Goal: Communication & Community: Answer question/provide support

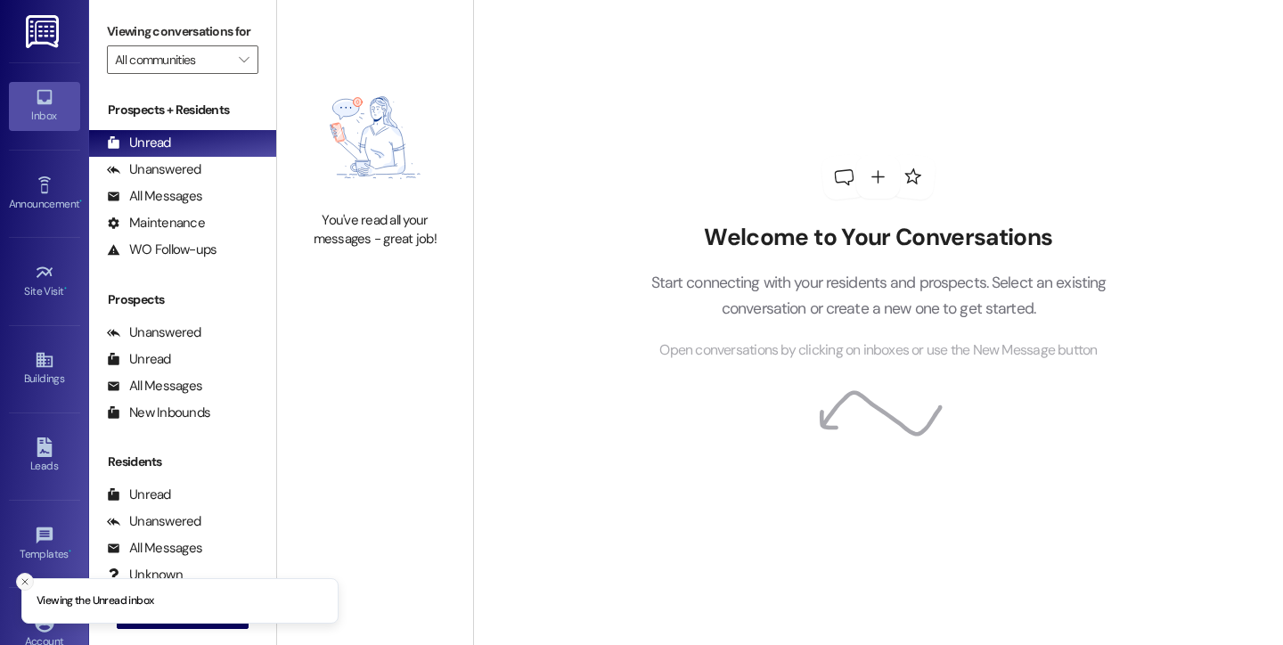
click at [24, 583] on icon "Close toast" at bounding box center [25, 581] width 11 height 11
click at [185, 606] on span "New Message" at bounding box center [192, 614] width 73 height 19
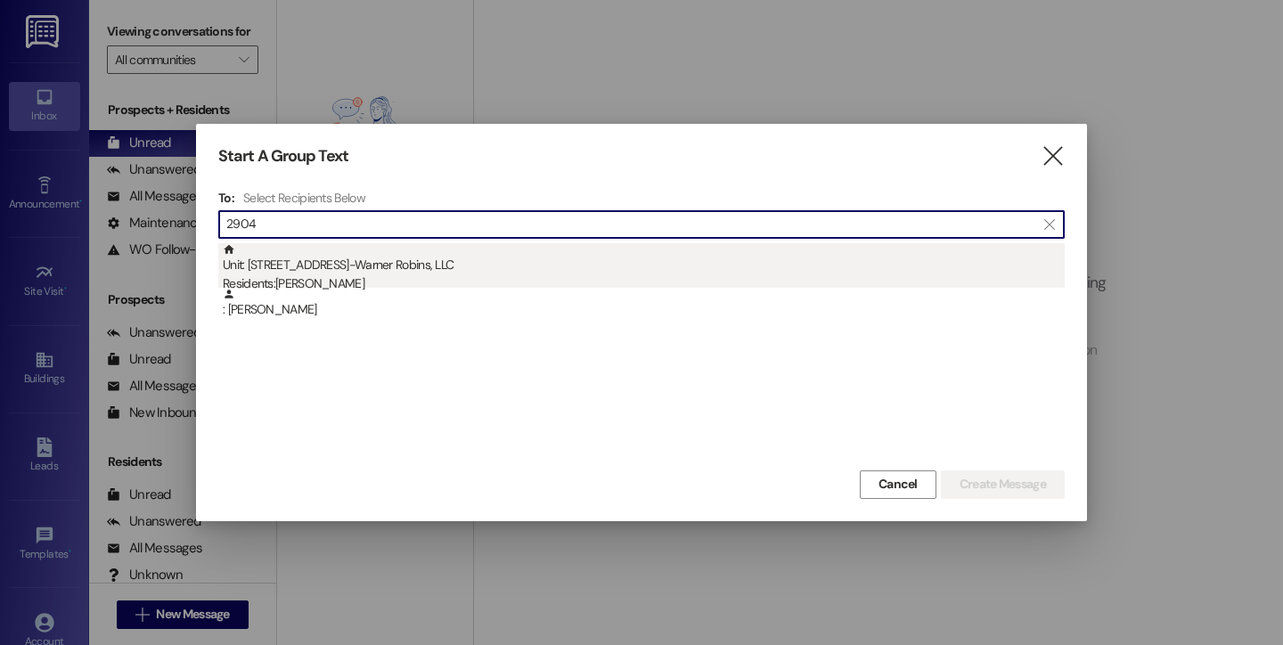
type input "2904"
click at [388, 256] on div "Unit: [STREET_ADDRESS]-Warner Robins, LLC Residents: [PERSON_NAME]" at bounding box center [644, 268] width 842 height 51
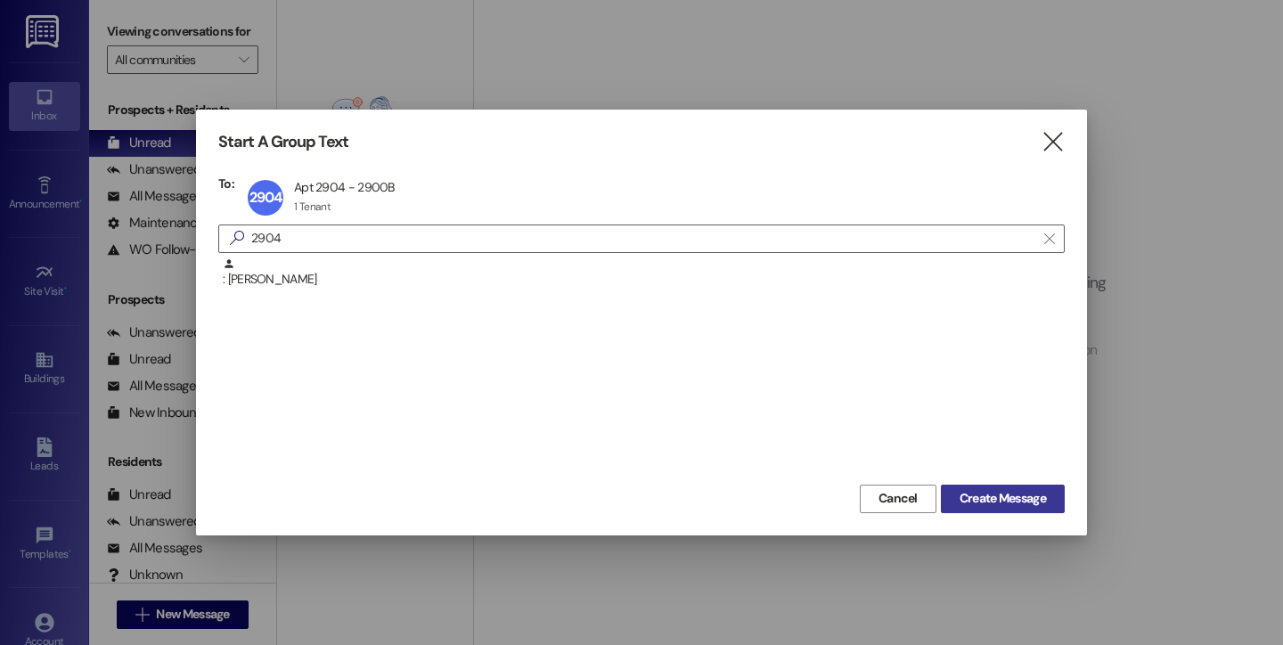
click at [976, 501] on span "Create Message" at bounding box center [1003, 498] width 86 height 19
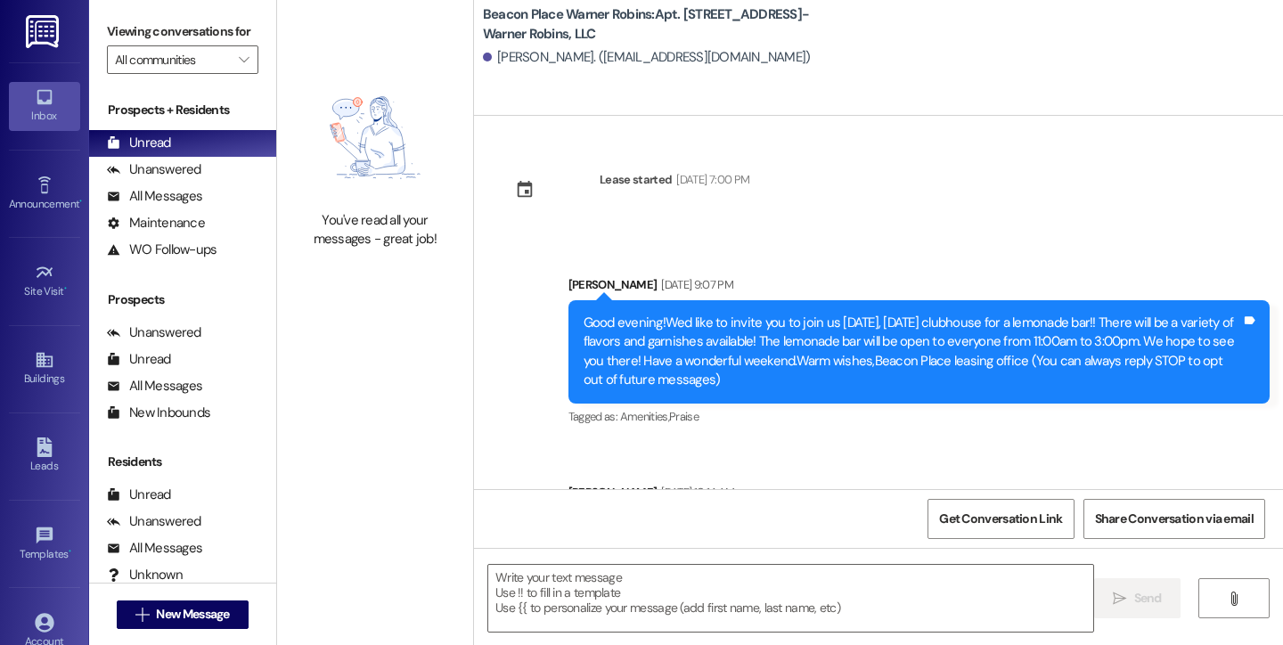
scroll to position [2678, 0]
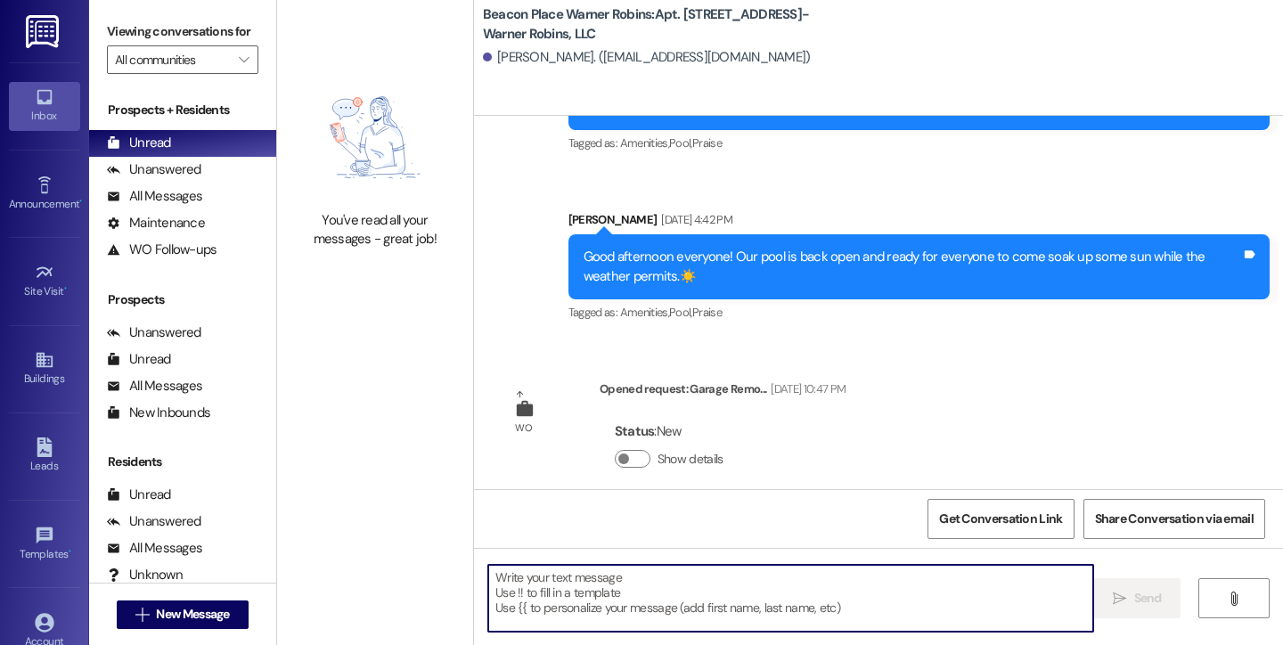
click at [647, 625] on textarea at bounding box center [790, 598] width 605 height 67
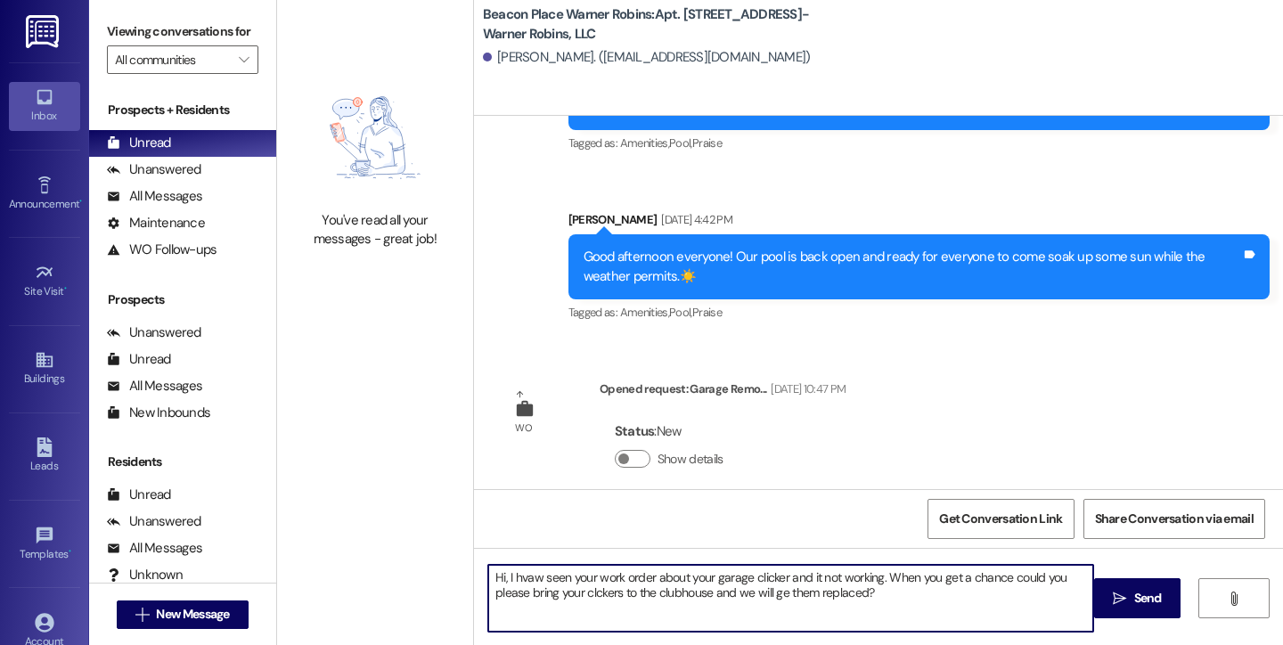
click at [588, 591] on textarea "Hi, I hvaw seen your work order about your garage clicker and it not working. W…" at bounding box center [790, 598] width 605 height 67
click at [783, 592] on textarea "Hi, I hvaw seen your work order about your garage clicker and it not working. W…" at bounding box center [790, 598] width 605 height 67
click at [1082, 591] on textarea "Hi, I hvaw seen your work order about your garage clicker and it not working. W…" at bounding box center [790, 598] width 605 height 67
click at [524, 578] on textarea "Hi, I hvaw seen your work order about your garage clicker and it not working. W…" at bounding box center [790, 598] width 605 height 67
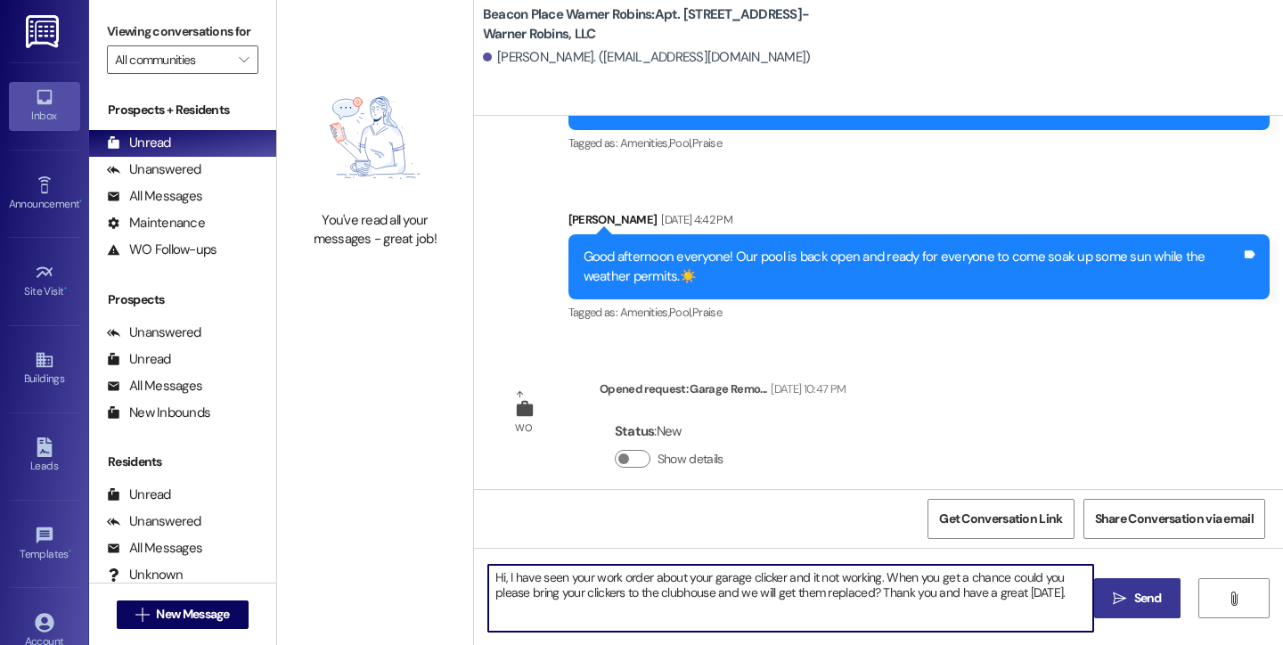
type textarea "Hi, I have seen your work order about your garage clicker and it not working. W…"
click at [1156, 605] on span "Send" at bounding box center [1148, 598] width 28 height 19
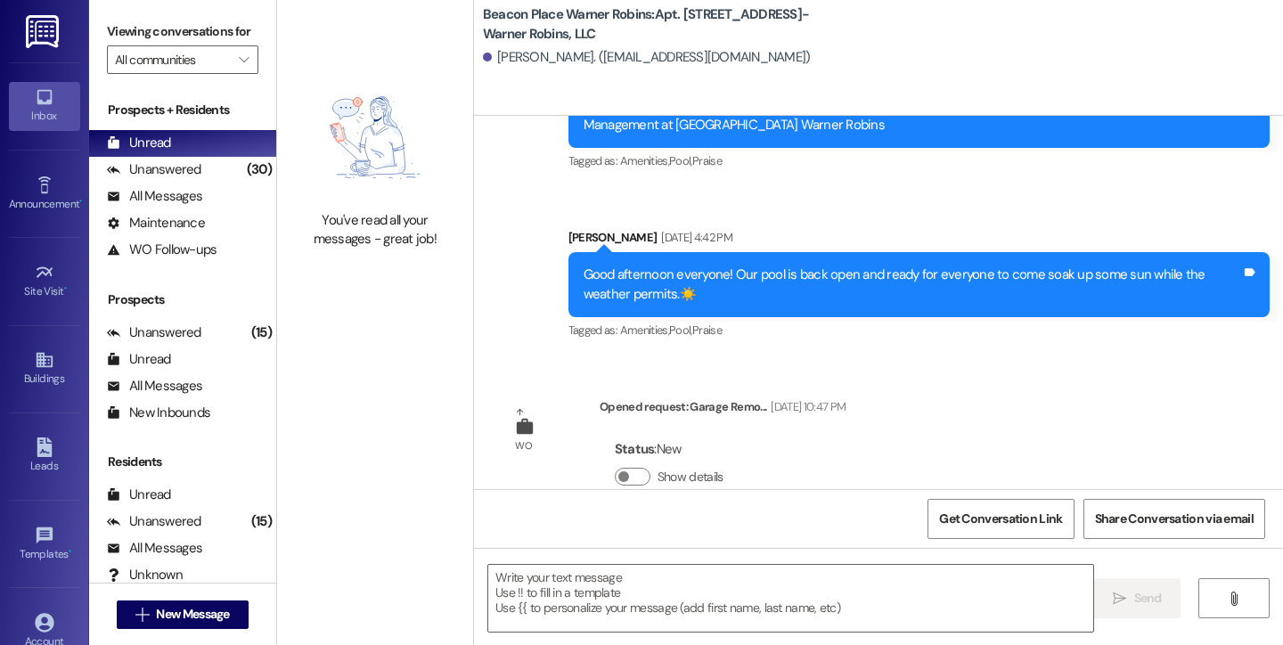
scroll to position [2822, 0]
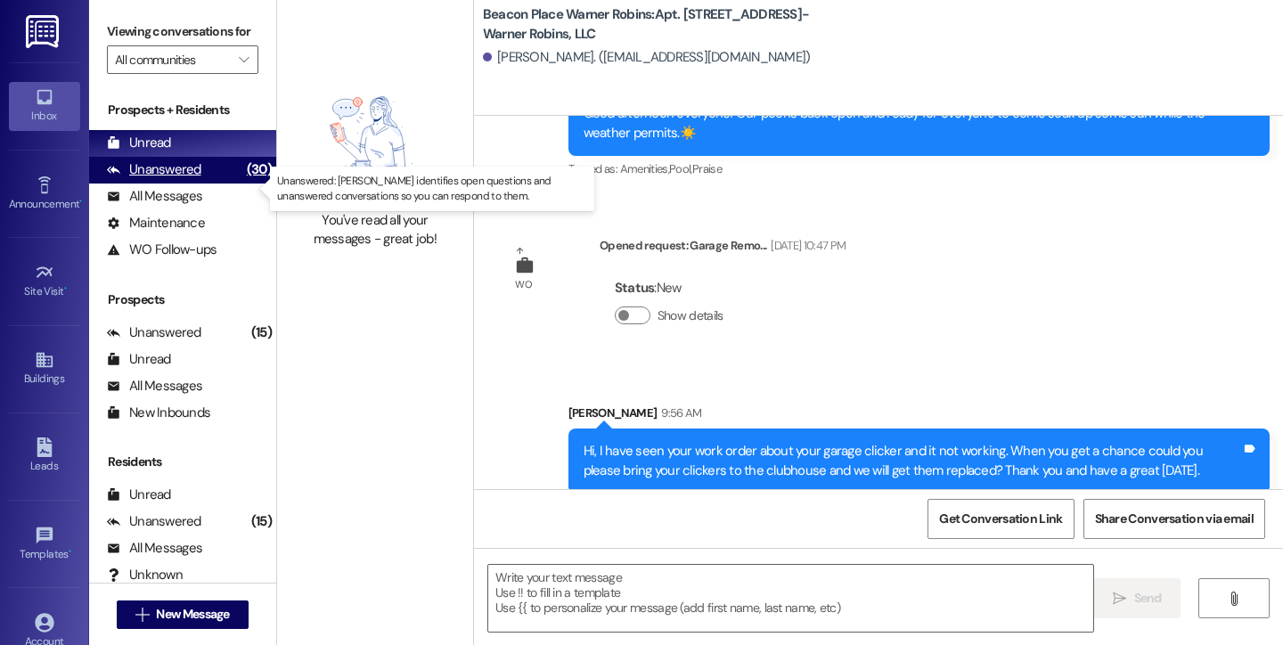
click at [167, 179] on div "Unanswered" at bounding box center [154, 169] width 94 height 19
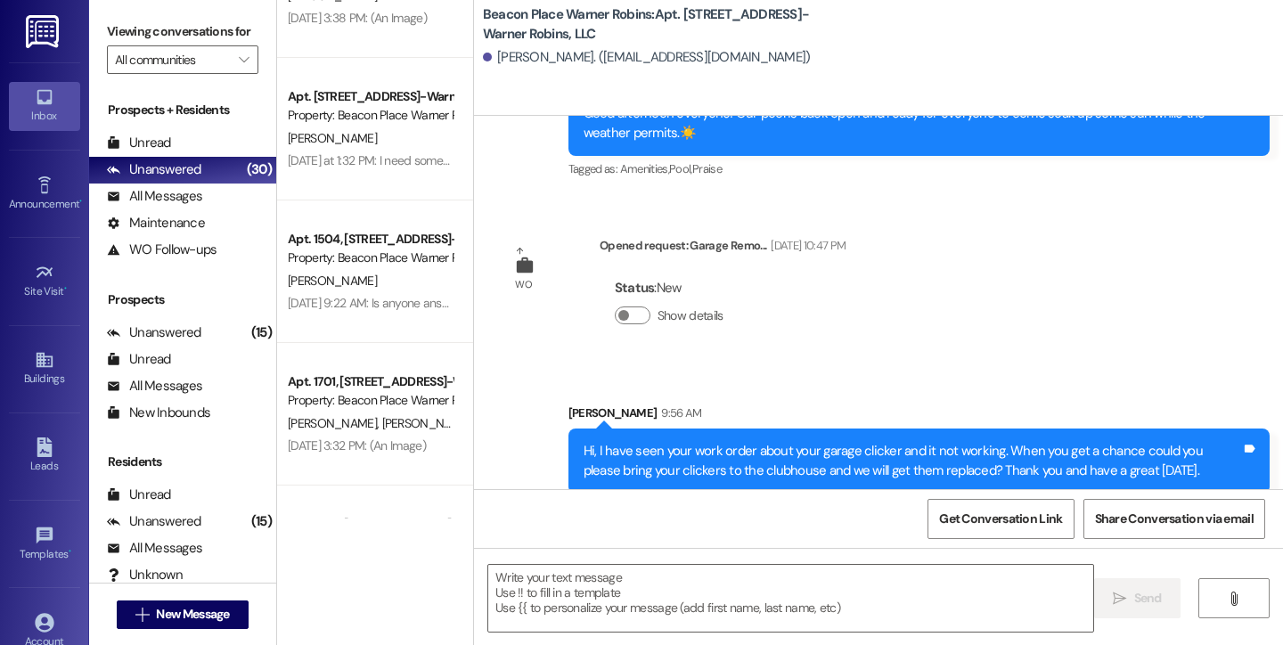
scroll to position [0, 0]
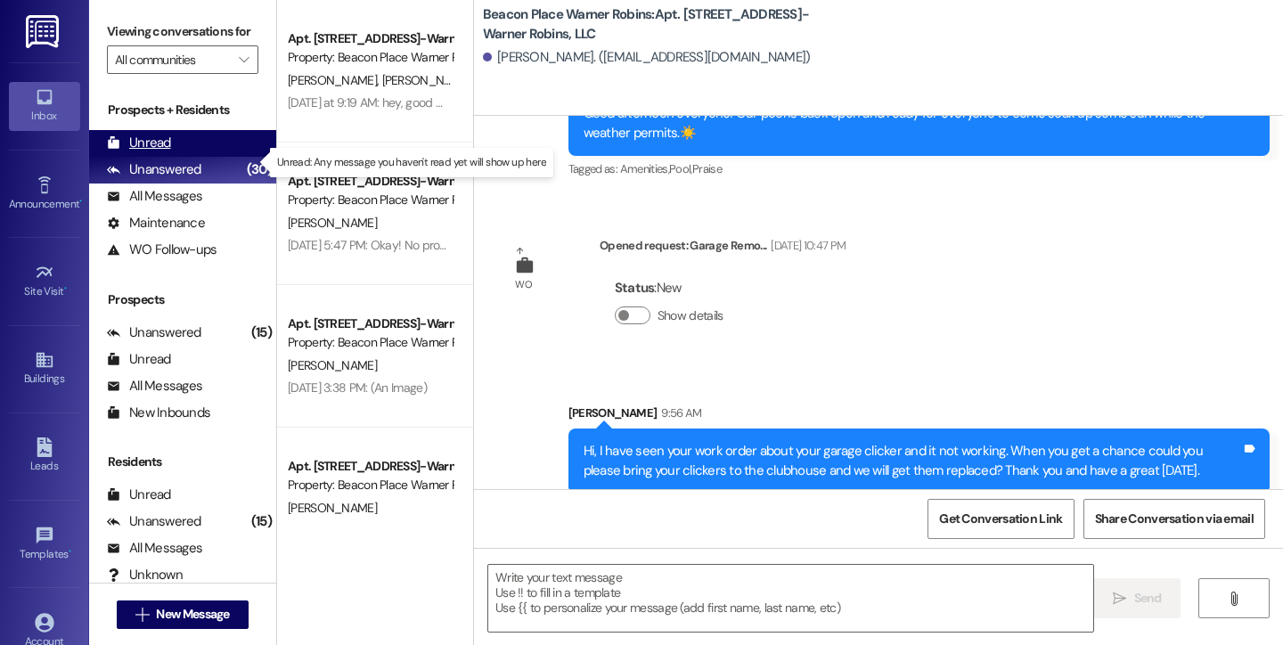
click at [163, 152] on div "Unread" at bounding box center [139, 143] width 64 height 19
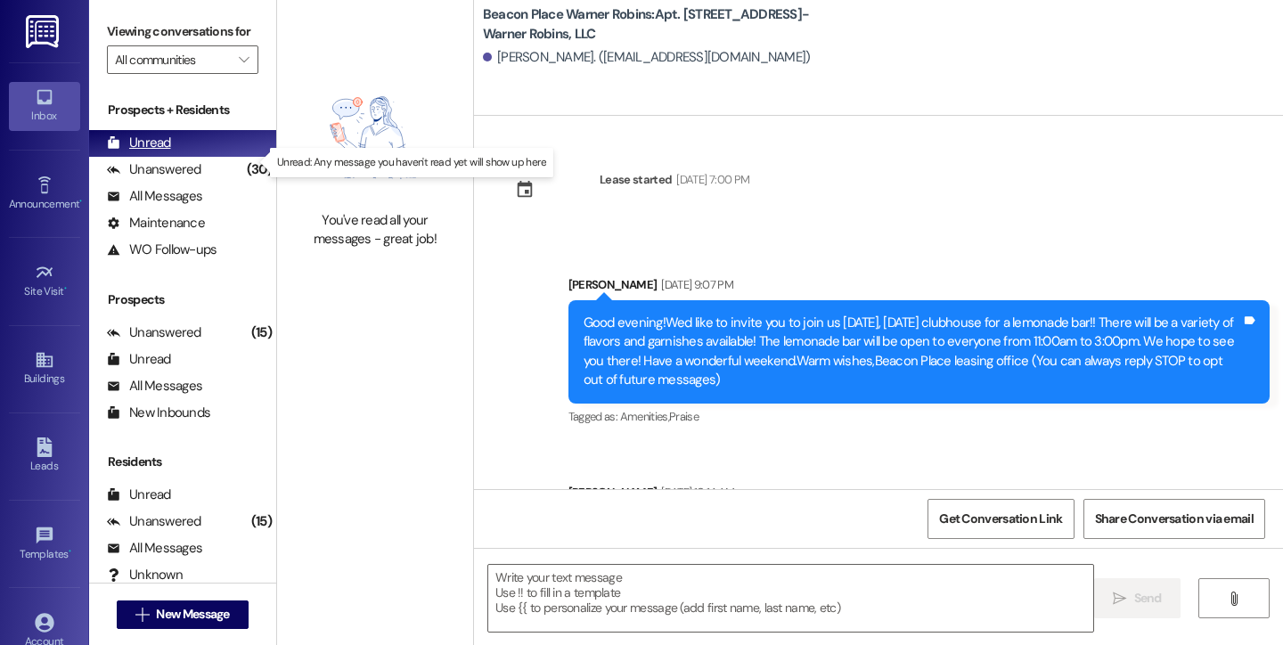
scroll to position [2847, 0]
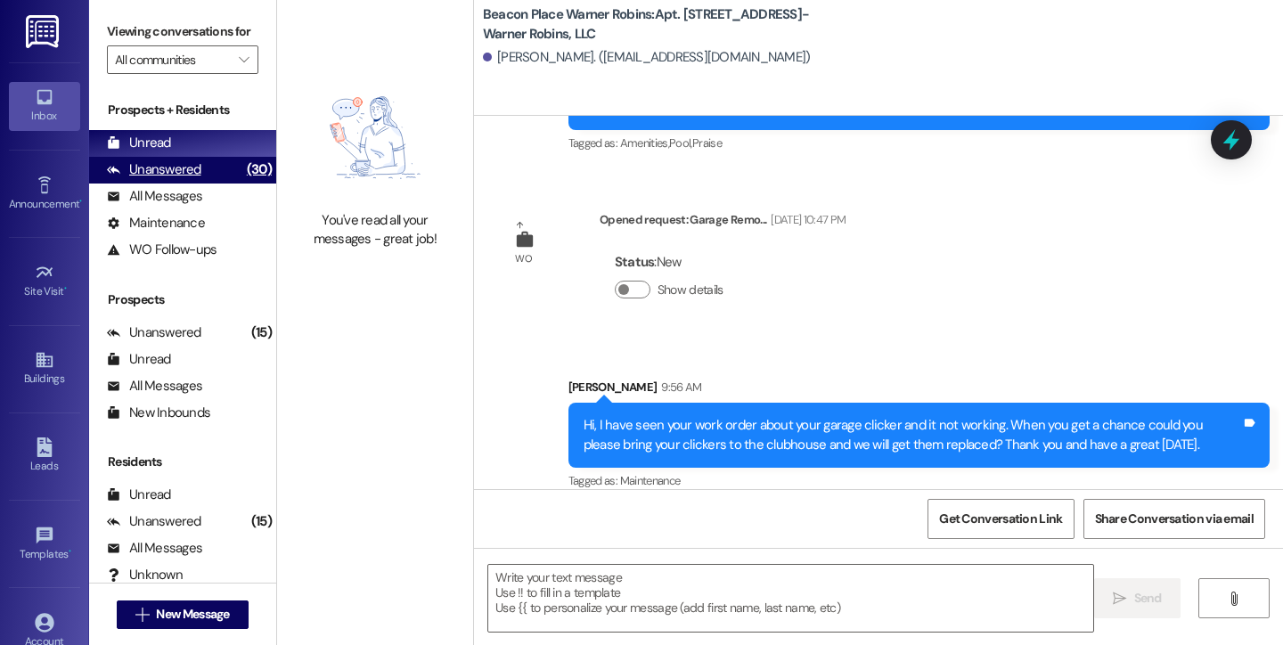
click at [197, 179] on div "Unanswered" at bounding box center [154, 169] width 94 height 19
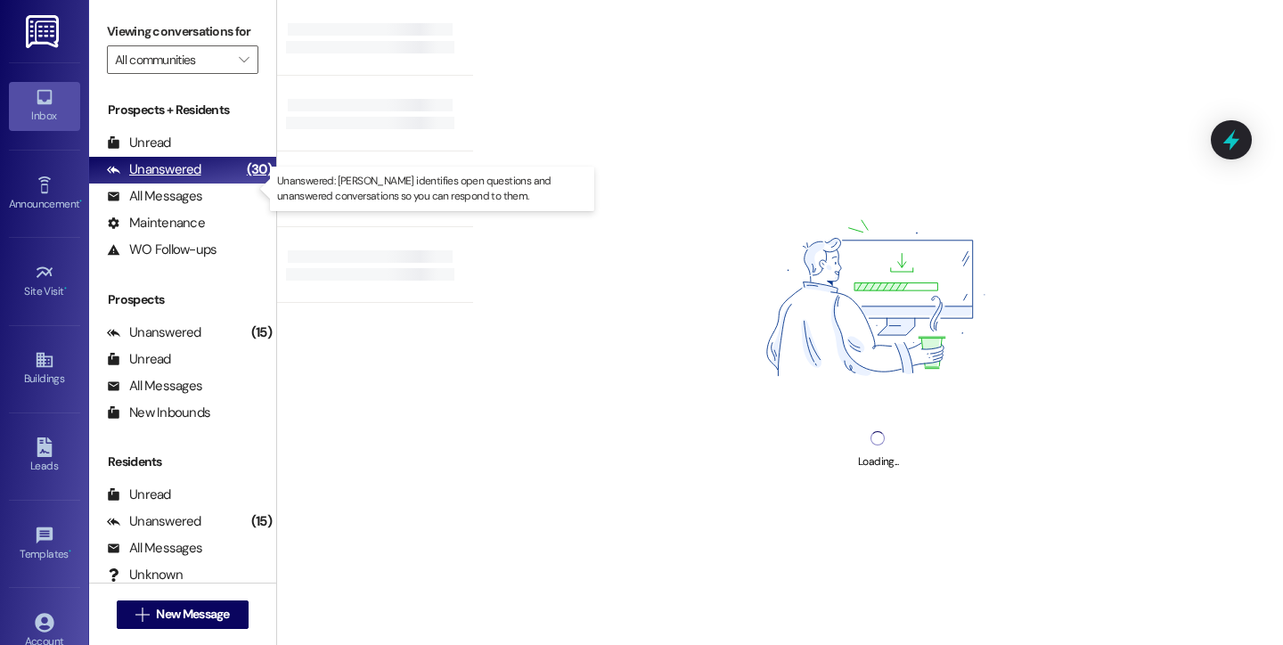
click at [197, 179] on div "Unanswered" at bounding box center [154, 169] width 94 height 19
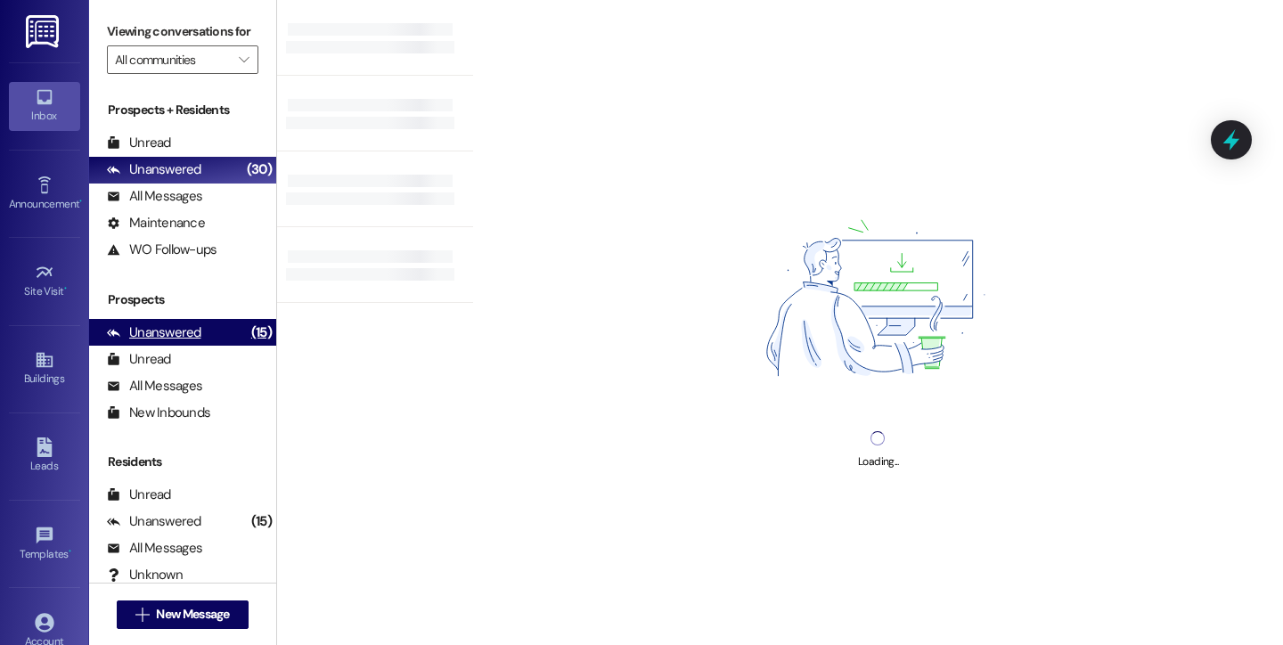
click at [167, 342] on div "Unanswered" at bounding box center [154, 332] width 94 height 19
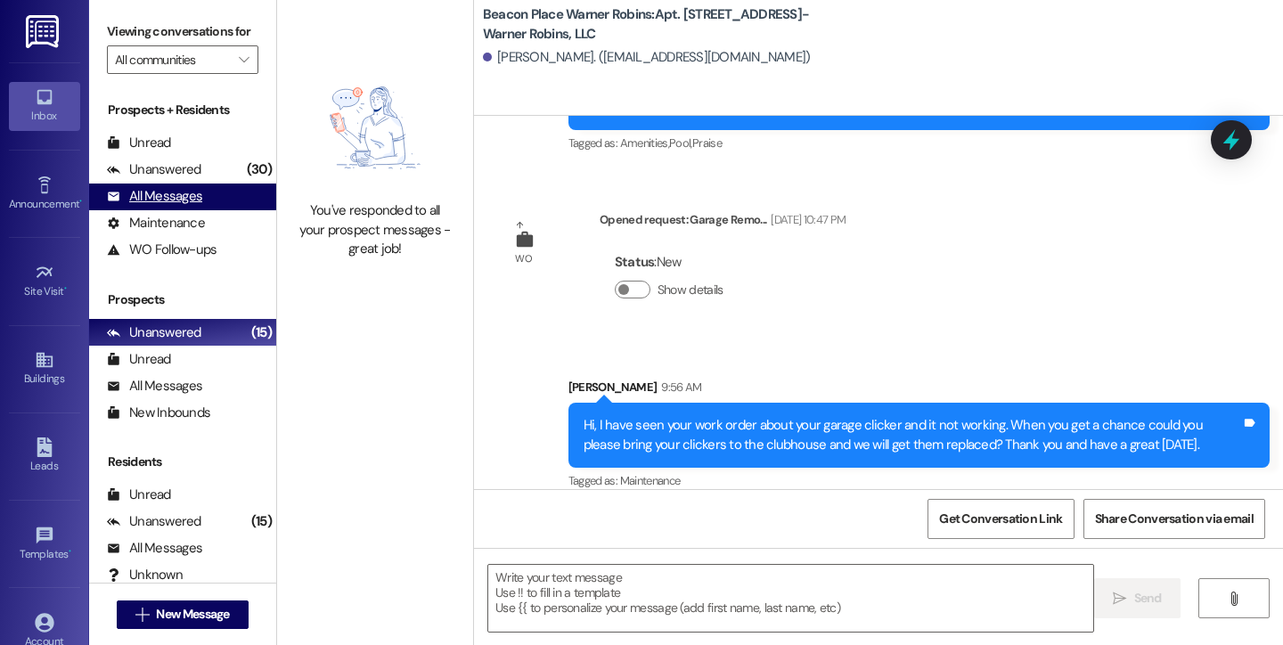
click at [147, 206] on div "All Messages" at bounding box center [154, 196] width 95 height 19
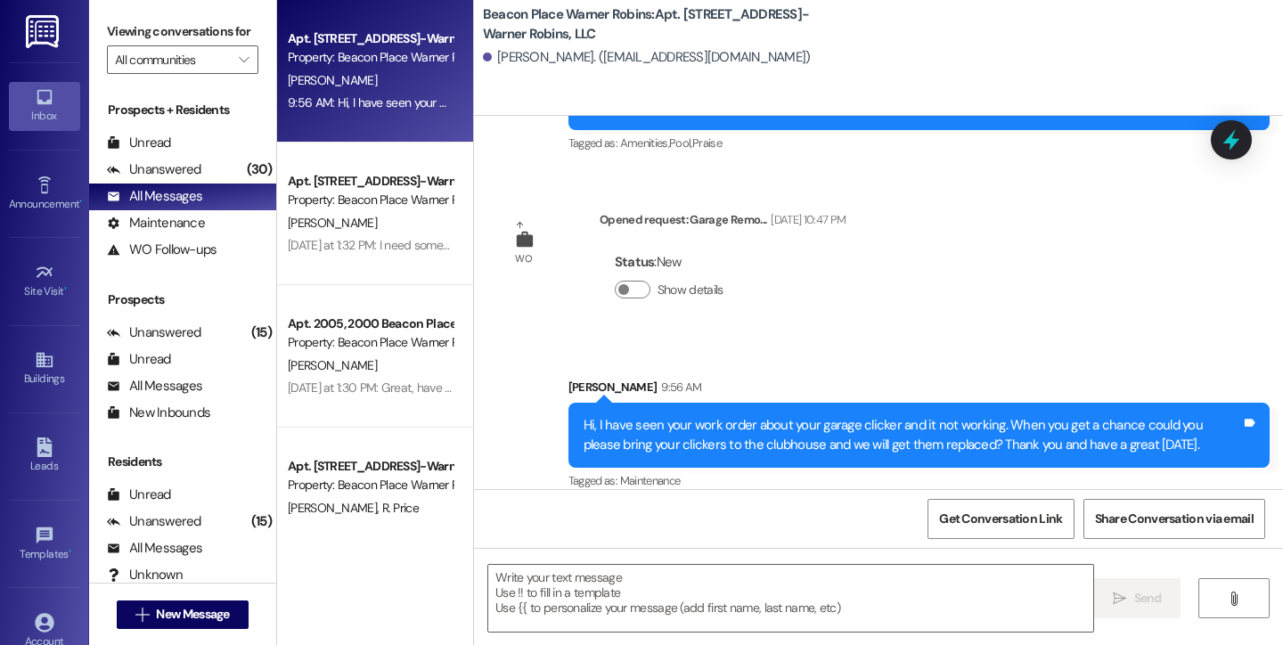
click at [48, 111] on div "Inbox" at bounding box center [44, 116] width 89 height 18
click at [45, 110] on div "Inbox" at bounding box center [44, 116] width 89 height 18
